Goal: Contribute content: Contribute content

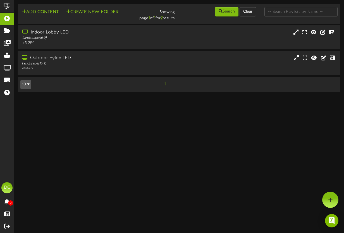
click at [47, 64] on div "Landscape ( 16:9 )" at bounding box center [85, 63] width 126 height 5
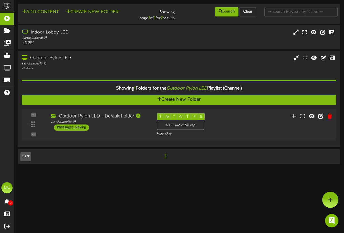
click at [125, 118] on div "Outdoor Pylon LED - Default Folder" at bounding box center [99, 116] width 97 height 6
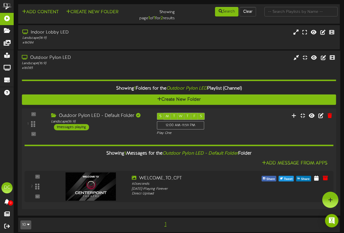
scroll to position [6, 0]
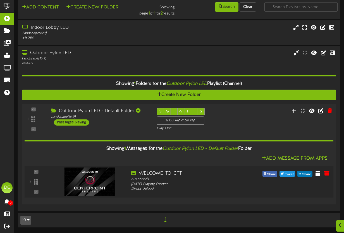
click at [90, 184] on img at bounding box center [90, 182] width 51 height 28
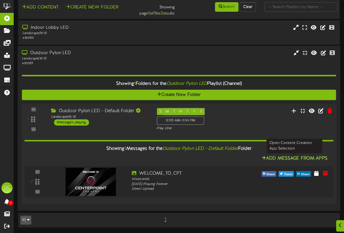
click at [303, 158] on button "Add Message From Apps" at bounding box center [294, 158] width 69 height 7
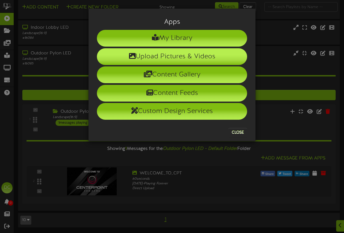
click at [169, 58] on li "Upload Pictures & Videos" at bounding box center [172, 56] width 150 height 17
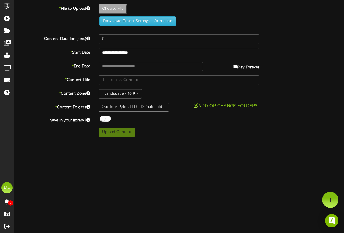
type input "**********"
type input "Marqueev1"
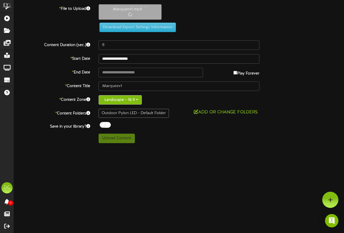
click at [116, 97] on button "Landscape - 16:9" at bounding box center [120, 99] width 43 height 9
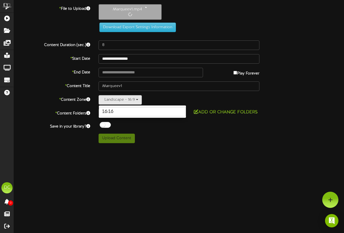
type input "16:16"
click at [199, 137] on div "Upload Content" at bounding box center [178, 138] width 169 height 9
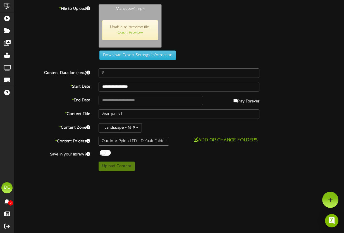
type input "308"
click at [164, 175] on html "ChannelValet Playlists Folders Messages My Library Groups Devices Help DC Dan C…" at bounding box center [172, 87] width 344 height 175
click at [135, 32] on link "Open Preview" at bounding box center [130, 33] width 25 height 4
click at [158, 56] on button "Download Export Settings Information" at bounding box center [137, 55] width 77 height 9
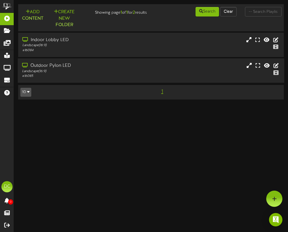
click at [79, 72] on div "Landscape ( 16:9 )" at bounding box center [73, 71] width 103 height 5
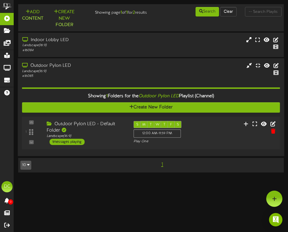
click at [101, 141] on div "Outdoor Pylon LED - Default Folder Landscape ( 16:9 ) 1 messages playing" at bounding box center [85, 133] width 87 height 24
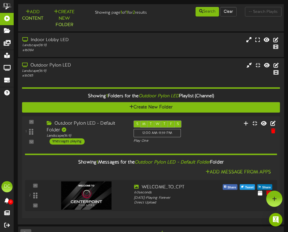
scroll to position [15, 0]
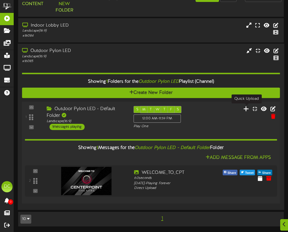
click at [247, 110] on icon at bounding box center [246, 108] width 6 height 6
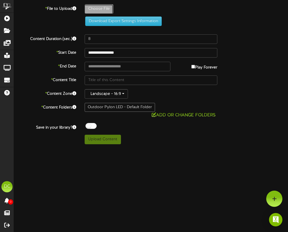
type input "**********"
type input "Marqueev1"
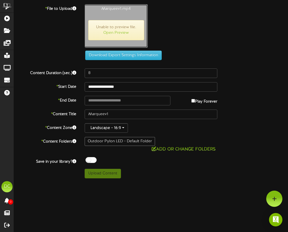
type input "308"
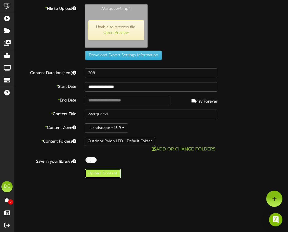
click at [108, 171] on button "Upload Content" at bounding box center [103, 173] width 36 height 9
type input "**********"
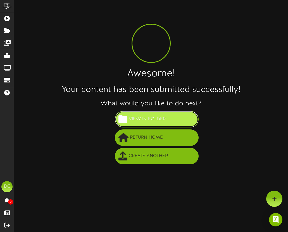
click at [152, 122] on span "View in Folder" at bounding box center [147, 119] width 40 height 9
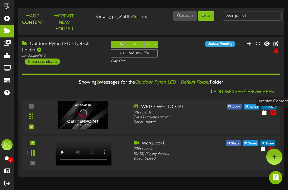
click at [272, 113] on icon at bounding box center [273, 112] width 6 height 6
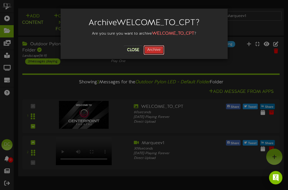
click at [154, 49] on button "Archive" at bounding box center [154, 49] width 21 height 9
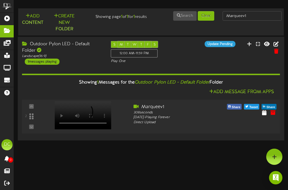
click at [87, 114] on div at bounding box center [82, 109] width 65 height 28
click at [251, 43] on icon at bounding box center [249, 44] width 6 height 6
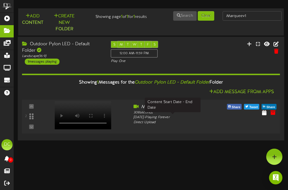
click at [150, 119] on div "Monday, 9/22/2025 - Playing Forever" at bounding box center [173, 117] width 79 height 5
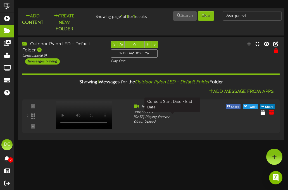
click at [117, 141] on html "ChannelValet Playlists Folders Messages My Library Groups Devices Help DC [PERS…" at bounding box center [144, 70] width 288 height 141
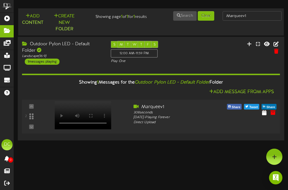
click at [106, 119] on div at bounding box center [82, 109] width 65 height 28
click at [130, 55] on div "12:00 AM - 11:59 PM" at bounding box center [134, 53] width 47 height 8
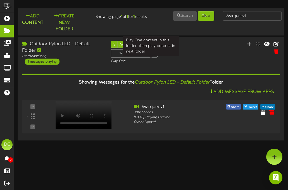
click at [122, 62] on div "Play One" at bounding box center [151, 61] width 80 height 5
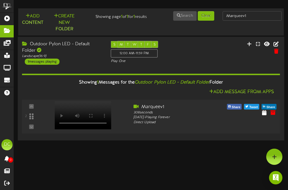
click at [31, 106] on div "2" at bounding box center [31, 116] width 13 height 25
click at [142, 125] on div "2 Marqueev1" at bounding box center [151, 116] width 261 height 25
click at [194, 58] on div "S M T W T F S 12:00 AM - 11:59 PM Play One" at bounding box center [151, 52] width 89 height 23
click at [43, 55] on div "Landscape ( 16:9 )" at bounding box center [62, 56] width 80 height 5
click at [28, 57] on div "Landscape ( 16:9 )" at bounding box center [62, 56] width 80 height 5
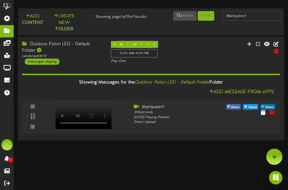
click at [96, 61] on div "Outdoor Pylon LED - Default Folder Landscape ( 16:9 ) 1 messages playing" at bounding box center [62, 53] width 89 height 24
click at [36, 55] on div "Landscape ( 16:9 )" at bounding box center [62, 56] width 80 height 5
click at [29, 47] on div "Outdoor Pylon LED - Default Folder" at bounding box center [62, 47] width 80 height 13
click at [37, 54] on div "Landscape ( 16:9 )" at bounding box center [62, 56] width 80 height 5
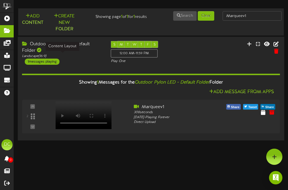
click at [63, 56] on div "Landscape ( 16:9 )" at bounding box center [62, 56] width 80 height 5
click at [41, 55] on div "Landscape ( 16:9 )" at bounding box center [62, 56] width 80 height 5
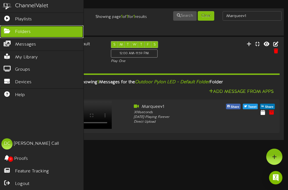
click at [22, 30] on span "Folders" at bounding box center [23, 32] width 16 height 6
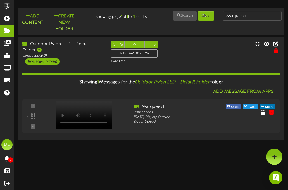
click at [141, 141] on html "ChannelValet Playlists Folders Messages My Library Groups Devices Help DC Dan C…" at bounding box center [144, 70] width 288 height 141
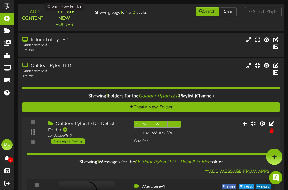
click at [67, 18] on button "Create New Folder" at bounding box center [64, 19] width 30 height 20
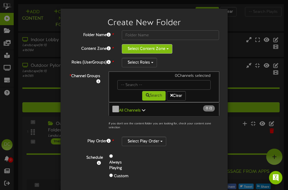
click at [166, 50] on button "Select Content Zone" at bounding box center [147, 48] width 51 height 9
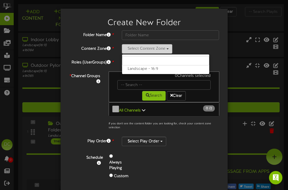
click at [166, 50] on button "Select Content Zone" at bounding box center [147, 48] width 51 height 9
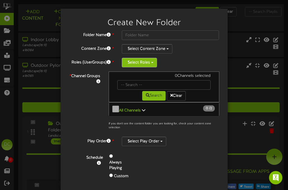
click at [150, 63] on button "Select Roles" at bounding box center [139, 62] width 35 height 9
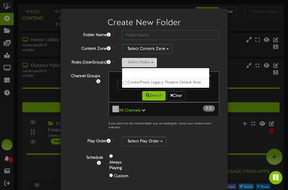
click at [150, 63] on button "Select Roles" at bounding box center [139, 62] width 35 height 9
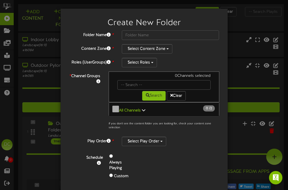
click at [180, 54] on div "Folder Name * Content Zone * Select Content Zone Landscape - 16:9 Roles (UserGr…" at bounding box center [144, 108] width 150 height 156
click at [241, 32] on div "Create New Folder Folder Name * Content Zone * Select Content Zone Landscape - …" at bounding box center [144, 95] width 288 height 190
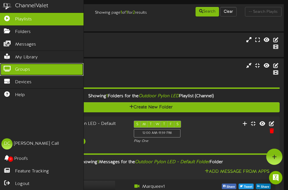
click at [20, 71] on span "Groups" at bounding box center [22, 69] width 15 height 6
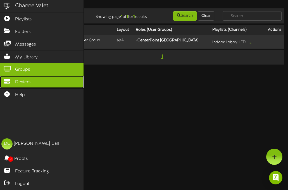
click at [17, 82] on span "Devices" at bounding box center [23, 82] width 16 height 6
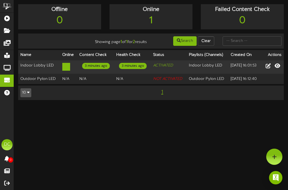
click at [103, 106] on html "ChannelValet Playlists Folders Messages My Library Groups Devices Help DC Dan C…" at bounding box center [144, 53] width 288 height 106
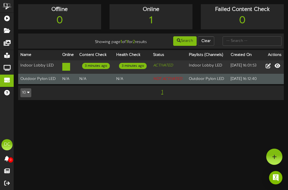
click at [196, 80] on td "Outdoor Pylon LED" at bounding box center [208, 79] width 42 height 10
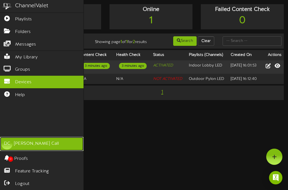
click at [28, 144] on div "Dan Call" at bounding box center [36, 144] width 45 height 6
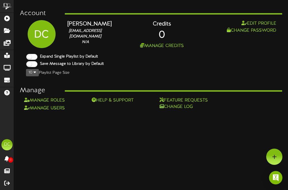
click at [115, 111] on html "ChannelValet Playlists Folders Messages My Library Groups Devices Help DC Dan C…" at bounding box center [144, 55] width 288 height 111
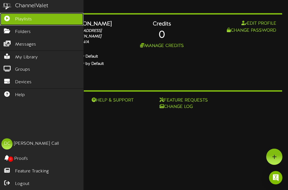
click at [25, 20] on span "Playlists" at bounding box center [23, 19] width 17 height 6
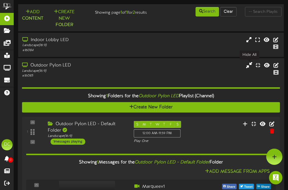
click at [248, 65] on icon at bounding box center [249, 65] width 6 height 6
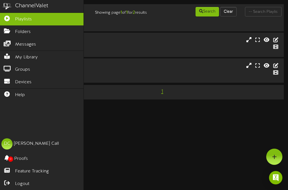
click at [7, 6] on img at bounding box center [7, 6] width 14 height 13
click at [32, 8] on div "ChannelValet" at bounding box center [31, 6] width 33 height 8
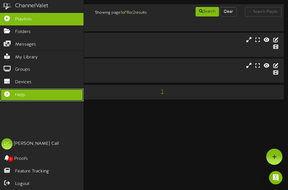
click at [28, 91] on link "Help" at bounding box center [42, 95] width 84 height 13
